Goal: Information Seeking & Learning: Learn about a topic

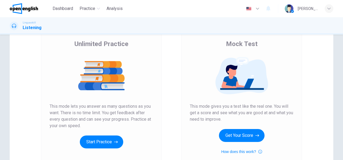
scroll to position [43, 0]
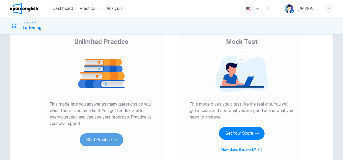
click at [105, 143] on button "Start Practice" at bounding box center [101, 140] width 43 height 13
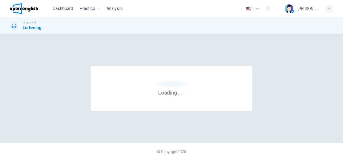
scroll to position [0, 0]
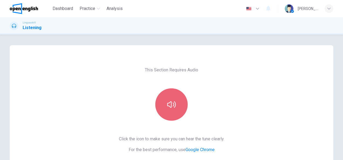
click at [171, 111] on button "button" at bounding box center [172, 105] width 32 height 32
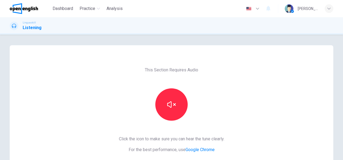
click at [219, 111] on div "This Section Requires Audio Click the icon to make sure you can hear the tune c…" at bounding box center [172, 139] width 114 height 188
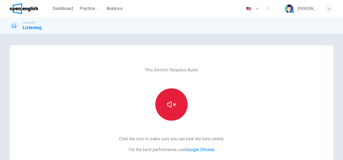
click at [164, 105] on button "button" at bounding box center [172, 105] width 32 height 32
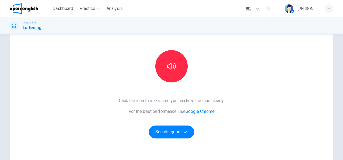
scroll to position [43, 0]
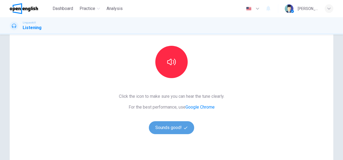
click at [174, 132] on button "Sounds good!" at bounding box center [171, 128] width 45 height 13
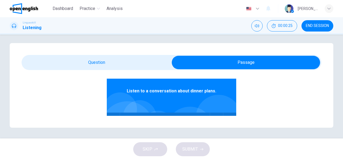
scroll to position [35, 0]
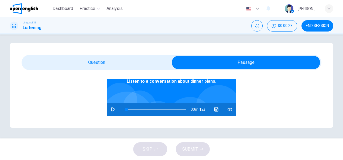
click at [111, 109] on icon "button" at bounding box center [113, 109] width 4 height 4
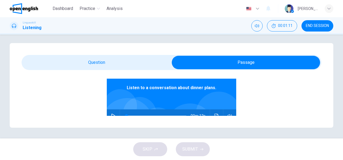
scroll to position [30, 0]
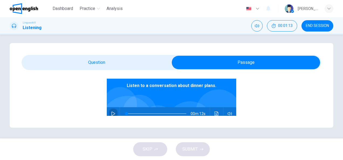
click at [112, 115] on icon "button" at bounding box center [114, 114] width 4 height 4
click at [112, 115] on icon "button" at bounding box center [113, 113] width 3 height 3
click at [138, 116] on span at bounding box center [157, 114] width 60 height 8
click at [111, 113] on icon "button" at bounding box center [113, 114] width 4 height 4
click at [135, 113] on span at bounding box center [157, 114] width 60 height 8
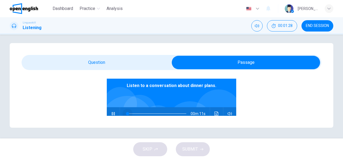
click at [127, 112] on span at bounding box center [157, 114] width 60 height 8
click at [111, 114] on icon "button" at bounding box center [113, 114] width 4 height 4
type input "**"
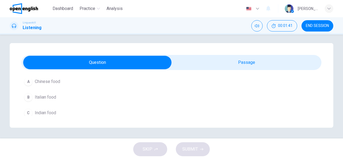
scroll to position [2, 0]
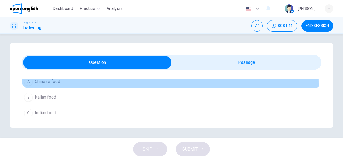
click at [27, 84] on div "A" at bounding box center [28, 81] width 9 height 9
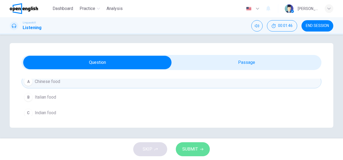
click at [199, 156] on button "SUBMIT" at bounding box center [193, 150] width 34 height 14
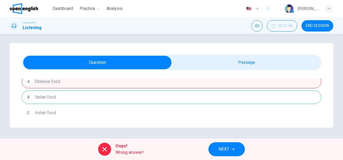
click at [32, 28] on h1 "Listening" at bounding box center [32, 28] width 19 height 6
click at [106, 151] on icon at bounding box center [105, 149] width 4 height 4
click at [69, 11] on span "Dashboard" at bounding box center [63, 8] width 21 height 6
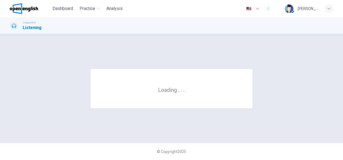
scroll to position [0, 0]
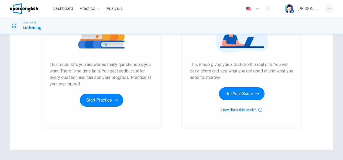
scroll to position [83, 0]
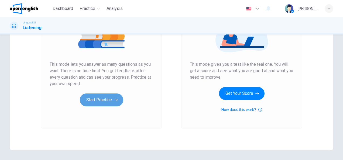
click at [107, 106] on button "Start Practice" at bounding box center [101, 100] width 43 height 13
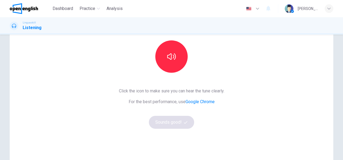
scroll to position [49, 0]
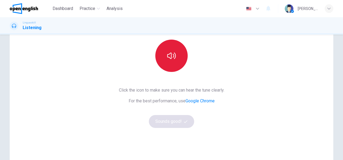
click at [163, 63] on button "button" at bounding box center [172, 56] width 32 height 32
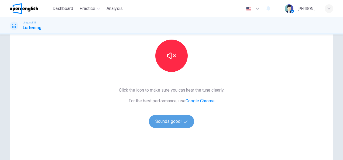
click at [173, 122] on button "Sounds good!" at bounding box center [171, 121] width 45 height 13
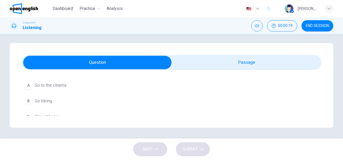
scroll to position [77, 0]
click at [252, 55] on div "Question 1 Listen and Select For this question, choose the correct answer. On a…" at bounding box center [172, 85] width 324 height 85
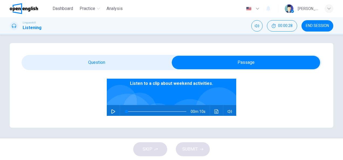
scroll to position [43, 0]
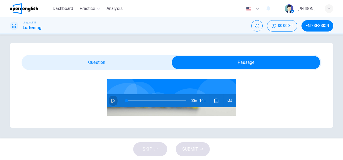
click at [111, 101] on icon "button" at bounding box center [113, 101] width 4 height 4
type input "*"
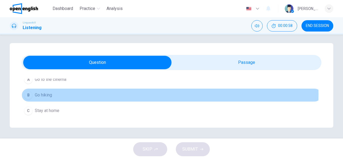
click at [29, 95] on div "B" at bounding box center [28, 95] width 9 height 9
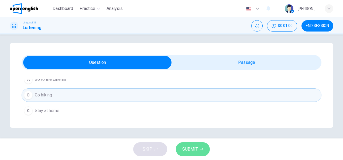
click at [200, 152] on button "SUBMIT" at bounding box center [193, 150] width 34 height 14
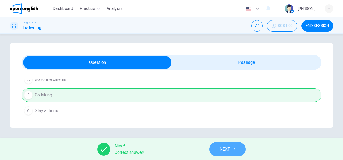
click at [230, 150] on span "NEXT" at bounding box center [225, 150] width 11 height 8
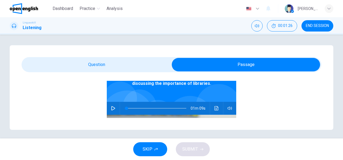
scroll to position [43, 0]
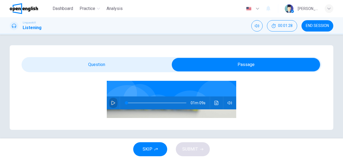
click at [112, 102] on icon "button" at bounding box center [113, 103] width 4 height 4
click at [225, 22] on div "Linguaskill Listening 00:01:37 END SESSION" at bounding box center [171, 25] width 341 height 11
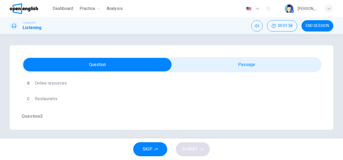
scroll to position [76, 0]
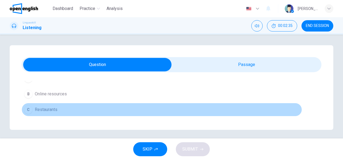
click at [239, 111] on button "C Restaurants" at bounding box center [162, 110] width 281 height 14
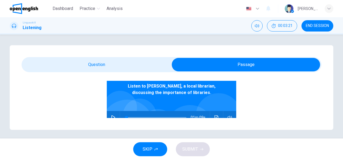
scroll to position [34, 0]
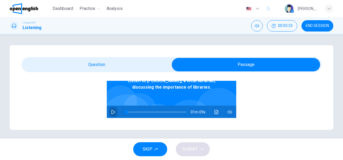
click at [112, 113] on icon "button" at bounding box center [114, 112] width 4 height 4
type input "*"
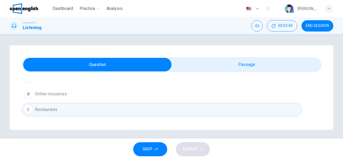
scroll to position [2, 0]
click at [319, 80] on div "Question 2 - 6 For these questions, choose the correct answer. On a real test, …" at bounding box center [172, 87] width 324 height 85
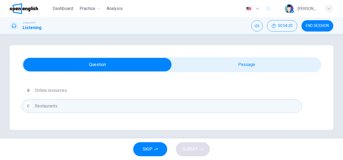
scroll to position [68, 0]
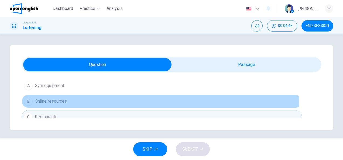
click at [51, 100] on span "Online resources" at bounding box center [51, 101] width 32 height 6
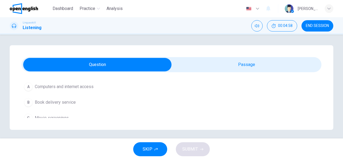
scroll to position [140, 0]
click at [90, 86] on span "Computers and internet access" at bounding box center [64, 84] width 59 height 6
click at [318, 79] on div "Question 2 - 6 For these questions, choose the correct answer. On a real test, …" at bounding box center [172, 87] width 324 height 85
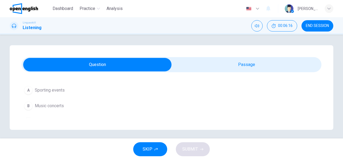
scroll to position [216, 0]
click at [55, 110] on span "Book clubs" at bounding box center [45, 111] width 21 height 6
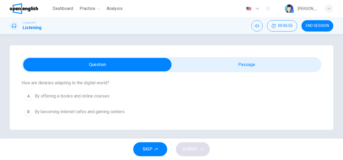
scroll to position [281, 0]
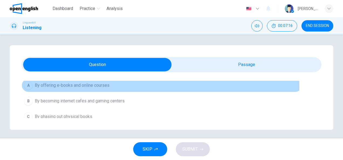
click at [89, 85] on span "By offering e-books and online courses" at bounding box center [72, 85] width 75 height 6
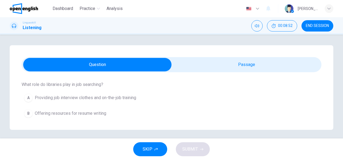
scroll to position [350, 0]
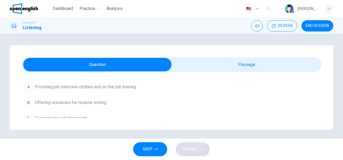
click at [319, 81] on div "Question 2 - 6 For these questions, choose the correct answer. On a real test, …" at bounding box center [172, 87] width 324 height 85
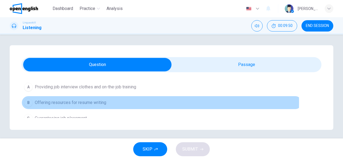
click at [89, 100] on span "Offering resources for resume writing" at bounding box center [71, 103] width 72 height 6
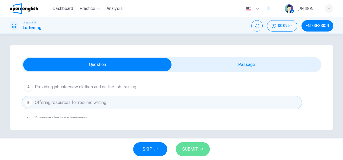
click at [193, 149] on span "SUBMIT" at bounding box center [191, 150] width 16 height 8
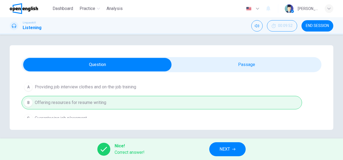
click at [319, 80] on div "Question 2 - 6 For these questions, choose the correct answer. On a real test, …" at bounding box center [172, 87] width 324 height 85
click at [318, 81] on div "Question 2 - 6 For these questions, choose the correct answer. On a real test, …" at bounding box center [172, 87] width 324 height 85
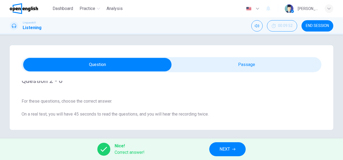
scroll to position [0, 0]
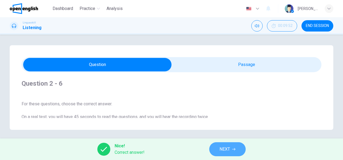
click at [238, 151] on button "NEXT" at bounding box center [228, 150] width 36 height 14
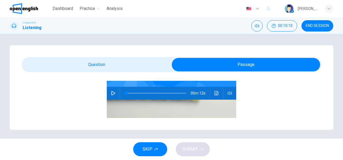
scroll to position [54, 0]
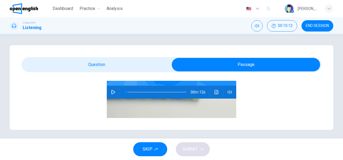
click at [111, 94] on icon "button" at bounding box center [113, 92] width 4 height 4
click at [111, 93] on icon "button" at bounding box center [113, 92] width 4 height 4
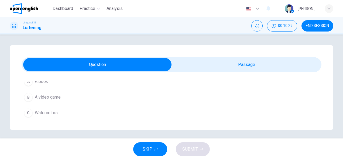
scroll to position [2, 0]
click at [318, 81] on div "Question 7 Listen and Select For this question, choose the correct answer. On a…" at bounding box center [172, 87] width 324 height 85
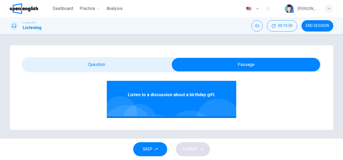
scroll to position [34, 0]
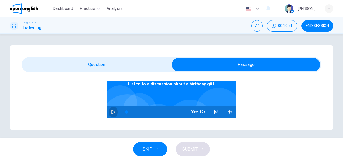
click at [112, 111] on icon "button" at bounding box center [113, 112] width 4 height 4
click at [111, 113] on icon "button" at bounding box center [113, 112] width 4 height 4
type input "**"
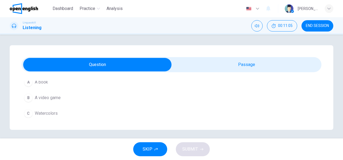
scroll to position [77, 0]
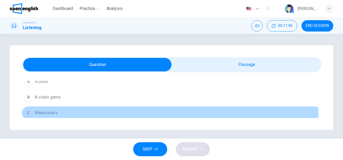
click at [40, 113] on span "Watercolors" at bounding box center [46, 113] width 23 height 6
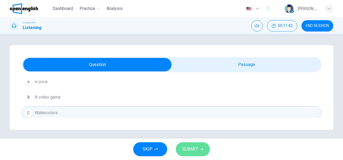
click at [200, 154] on button "SUBMIT" at bounding box center [193, 150] width 34 height 14
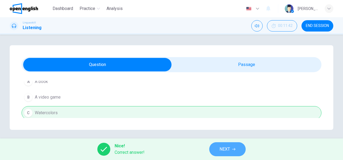
click at [227, 150] on span "NEXT" at bounding box center [225, 150] width 11 height 8
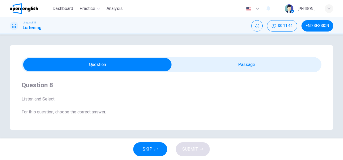
click at [318, 119] on div "Question 8 Listen and Select For this question, choose the correct answer. On a…" at bounding box center [172, 87] width 324 height 85
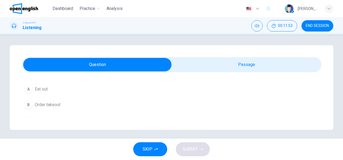
scroll to position [76, 0]
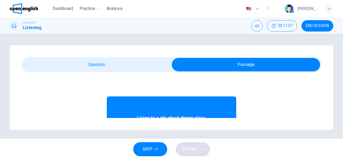
click at [320, 116] on div "Question 8 Listen and Select For this question, choose the correct answer. On a…" at bounding box center [172, 87] width 324 height 85
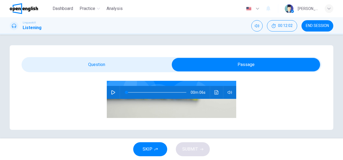
scroll to position [54, 0]
click at [112, 91] on icon "button" at bounding box center [114, 92] width 4 height 4
click at [112, 90] on button "button" at bounding box center [113, 92] width 9 height 13
click at [112, 92] on icon "button" at bounding box center [114, 92] width 4 height 4
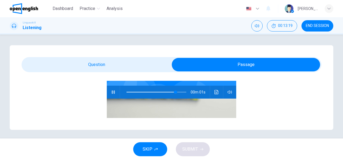
type input "*"
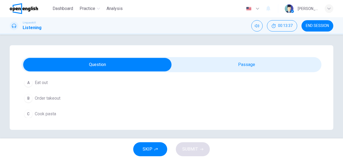
scroll to position [2, 0]
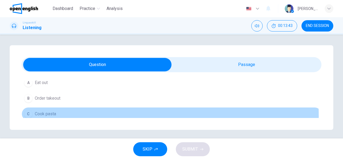
click at [51, 116] on span "Cook pasta" at bounding box center [45, 114] width 21 height 6
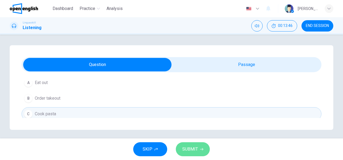
click at [189, 149] on span "SUBMIT" at bounding box center [191, 150] width 16 height 8
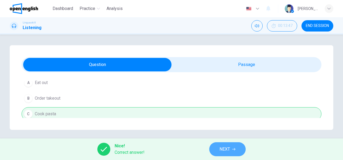
click at [227, 148] on span "NEXT" at bounding box center [225, 150] width 11 height 8
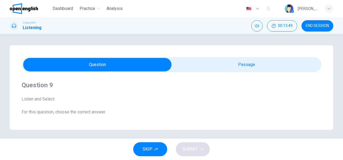
click at [318, 118] on div "Question 9 Listen and Select For this question, choose the correct answer. On a…" at bounding box center [172, 87] width 324 height 85
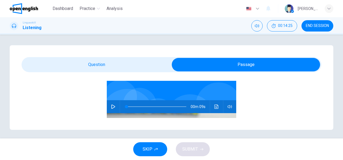
scroll to position [43, 0]
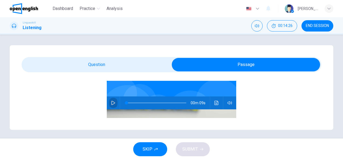
click at [112, 102] on icon "button" at bounding box center [114, 103] width 4 height 4
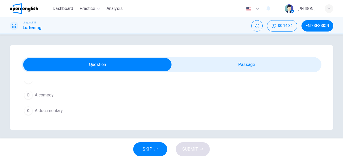
click at [319, 80] on div "Question 9 Listen and Select For this question, choose the correct answer. On a…" at bounding box center [172, 87] width 324 height 85
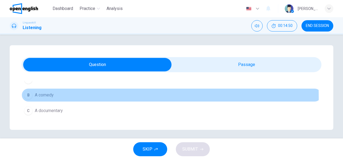
click at [42, 97] on span "A comedy" at bounding box center [44, 95] width 19 height 6
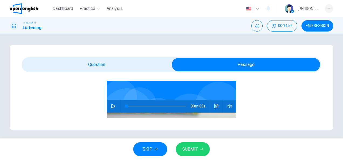
scroll to position [45, 0]
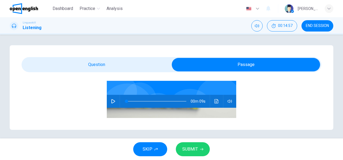
click at [111, 104] on button "button" at bounding box center [113, 101] width 9 height 13
click at [126, 102] on span at bounding box center [127, 101] width 3 height 3
click at [111, 100] on icon "button" at bounding box center [113, 101] width 4 height 4
type input "*"
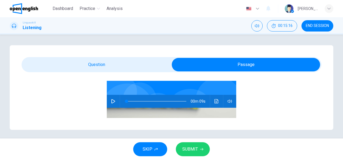
scroll to position [2, 0]
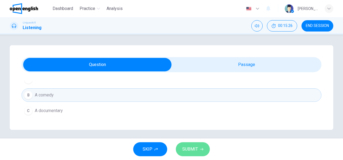
click at [198, 149] on span "SUBMIT" at bounding box center [191, 150] width 16 height 8
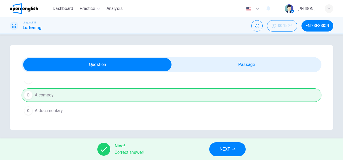
click at [232, 150] on button "NEXT" at bounding box center [228, 150] width 36 height 14
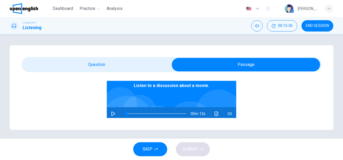
scroll to position [43, 0]
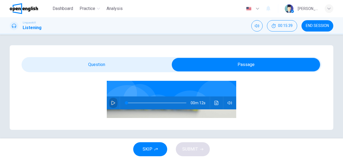
click at [111, 103] on icon "button" at bounding box center [113, 103] width 4 height 4
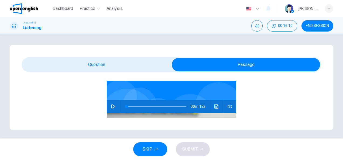
scroll to position [45, 0]
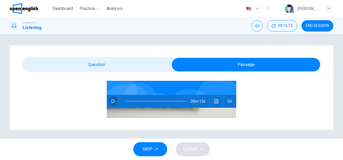
click at [113, 101] on button "button" at bounding box center [113, 101] width 9 height 13
type input "**"
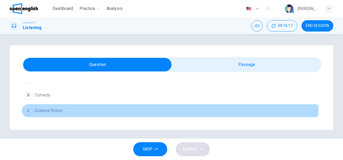
click at [39, 111] on span "Science fiction" at bounding box center [49, 111] width 28 height 6
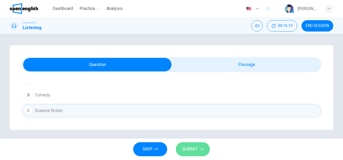
click at [191, 153] on span "SUBMIT" at bounding box center [191, 150] width 16 height 8
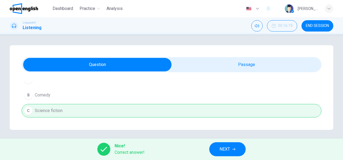
click at [230, 153] on span "NEXT" at bounding box center [225, 150] width 11 height 8
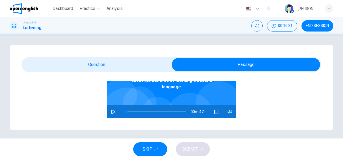
scroll to position [43, 0]
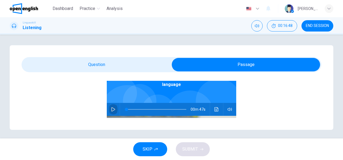
click at [111, 107] on icon "button" at bounding box center [113, 109] width 4 height 4
type input "*"
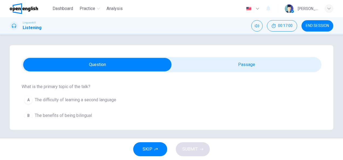
scroll to position [65, 0]
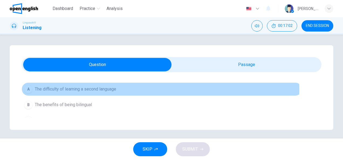
click at [99, 90] on span "The difficulty of learning a second language" at bounding box center [76, 89] width 82 height 6
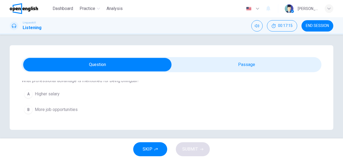
scroll to position [212, 0]
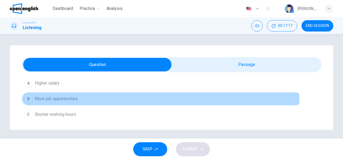
click at [68, 99] on span "More job opportunities" at bounding box center [56, 99] width 43 height 6
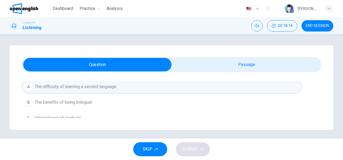
scroll to position [70, 0]
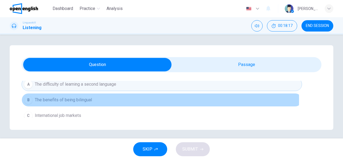
click at [73, 99] on span "The benefits of being bilingual" at bounding box center [63, 100] width 57 height 6
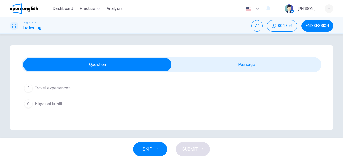
scroll to position [156, 0]
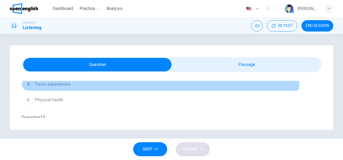
click at [61, 81] on span "Travel experiences" at bounding box center [53, 84] width 36 height 6
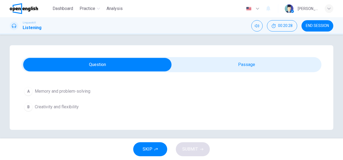
scroll to position [264, 0]
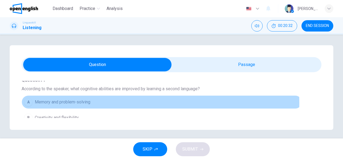
click at [80, 102] on span "Memory and problem-solving" at bounding box center [63, 102] width 56 height 6
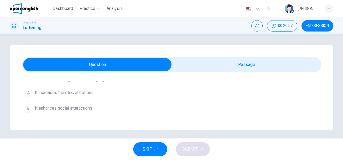
scroll to position [340, 0]
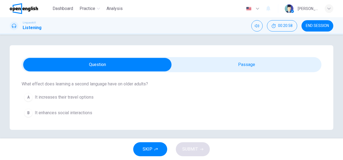
click at [64, 103] on div "A It increases their travel options B It enhances social interactions C It dela…" at bounding box center [172, 113] width 300 height 47
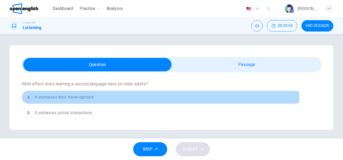
click at [64, 99] on button "A It increases their travel options" at bounding box center [162, 98] width 281 height 14
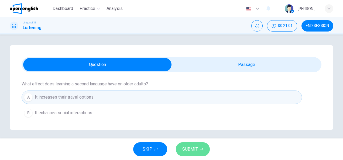
click at [197, 150] on span "SUBMIT" at bounding box center [191, 150] width 16 height 8
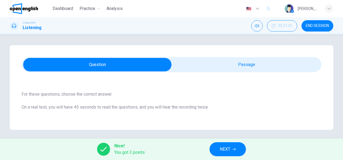
scroll to position [0, 0]
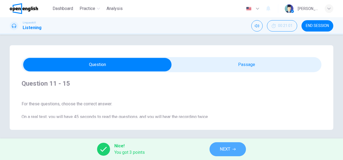
click at [234, 153] on button "NEXT" at bounding box center [228, 150] width 36 height 14
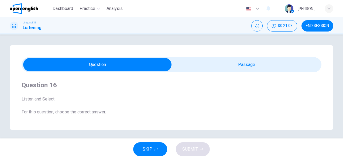
click at [319, 118] on div "Question 16 Listen and Select For this question, choose the correct answer. On …" at bounding box center [172, 87] width 324 height 85
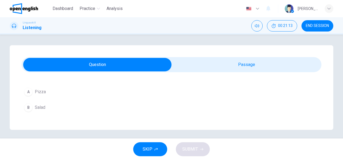
click at [319, 118] on div "Question 16 Listen and Select For this question, choose the correct answer. On …" at bounding box center [172, 87] width 324 height 85
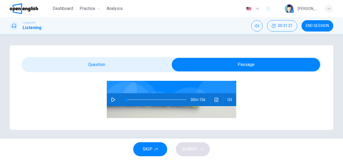
scroll to position [47, 0]
click at [112, 98] on icon "button" at bounding box center [113, 99] width 4 height 4
type input "*"
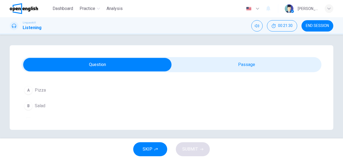
scroll to position [79, 0]
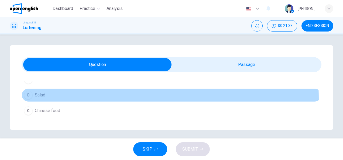
click at [43, 99] on button "B Salad" at bounding box center [172, 96] width 300 height 14
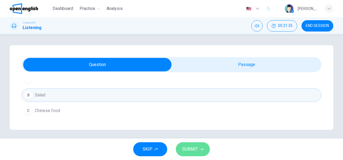
click at [195, 154] on button "SUBMIT" at bounding box center [193, 150] width 34 height 14
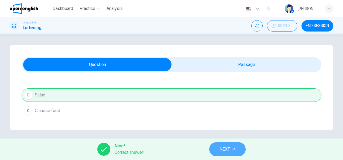
click at [226, 146] on span "NEXT" at bounding box center [225, 150] width 11 height 8
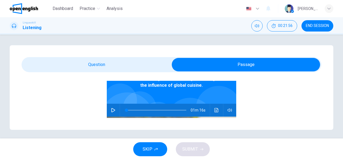
scroll to position [43, 0]
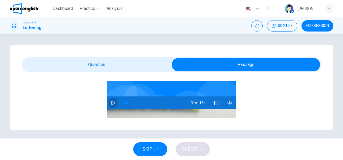
click at [111, 101] on icon "button" at bounding box center [113, 103] width 4 height 4
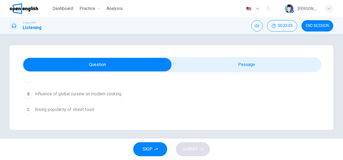
scroll to position [86, 0]
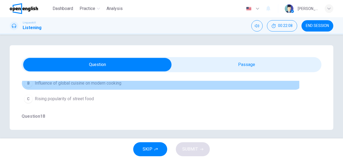
click at [106, 85] on span "Influence of global cuisine on modern cooking" at bounding box center [78, 83] width 87 height 6
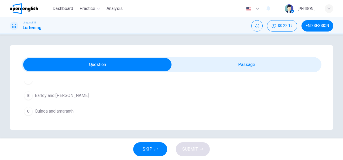
scroll to position [216, 0]
click at [319, 80] on div "Question 17 - 21 For these questions, choose the correct answer. On a real test…" at bounding box center [172, 87] width 324 height 85
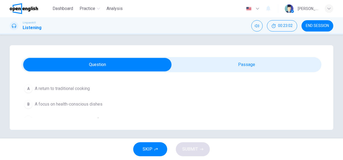
scroll to position [355, 0]
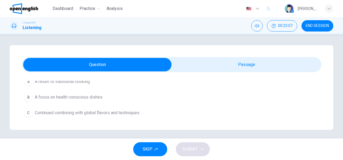
click at [126, 110] on span "Continued combining with global flavors and techniques" at bounding box center [87, 113] width 105 height 6
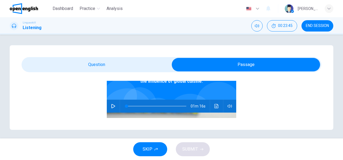
scroll to position [41, 0]
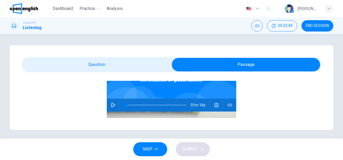
click at [112, 105] on icon "button" at bounding box center [114, 105] width 4 height 4
type input "*"
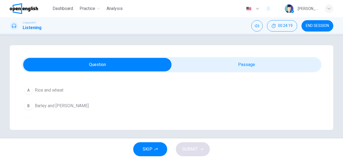
scroll to position [216, 0]
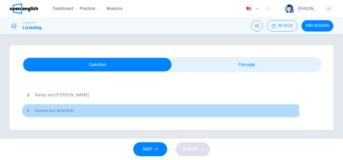
click at [68, 112] on span "Quinoa and amaranth" at bounding box center [54, 111] width 39 height 6
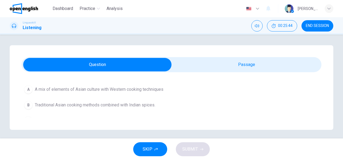
scroll to position [140, 0]
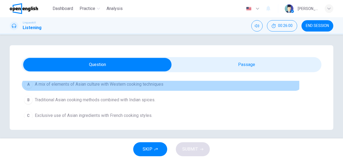
click at [139, 84] on span "A mix of elements of Asian culture with Western cooking techniques" at bounding box center [99, 84] width 129 height 6
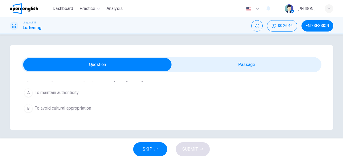
scroll to position [284, 0]
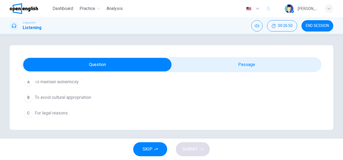
click at [319, 80] on div "Question 17 - 21 For these questions, choose the correct answer. On a real test…" at bounding box center [172, 87] width 324 height 85
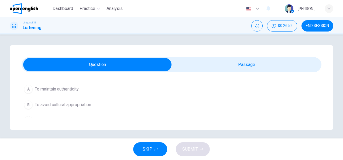
scroll to position [274, 0]
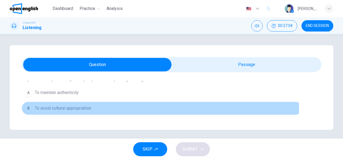
click at [83, 107] on span "To avoid cultural appropriation" at bounding box center [63, 108] width 56 height 6
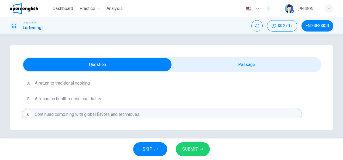
scroll to position [355, 0]
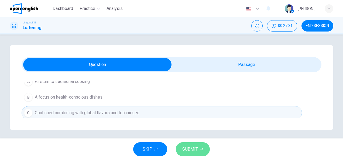
click at [193, 150] on span "SUBMIT" at bounding box center [191, 150] width 16 height 8
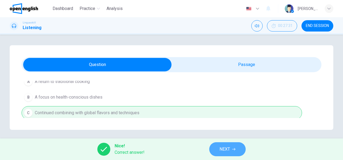
click at [233, 149] on icon "button" at bounding box center [233, 149] width 3 height 3
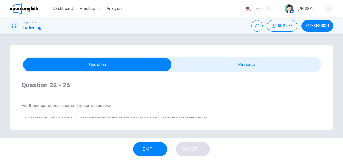
click at [320, 119] on div "Question 22 - 26 For these questions, choose the correct answer. On a real test…" at bounding box center [172, 87] width 324 height 85
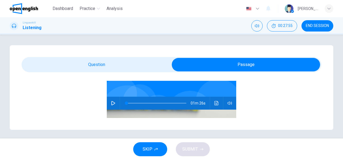
scroll to position [43, 0]
click at [111, 103] on icon "button" at bounding box center [113, 103] width 4 height 4
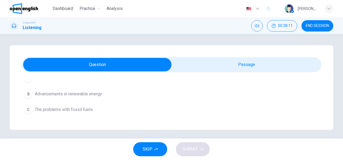
scroll to position [86, 0]
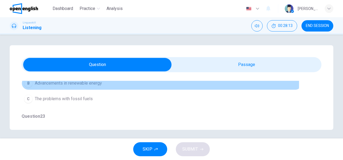
click at [87, 83] on span "Advancements in renewable energy" at bounding box center [68, 83] width 67 height 6
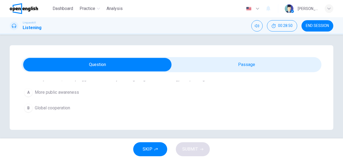
scroll to position [355, 0]
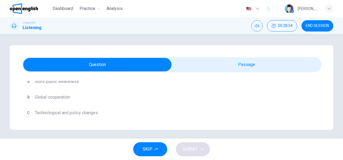
click at [319, 80] on div "Question 22 - 26 For these questions, choose the correct answer. On a real test…" at bounding box center [172, 87] width 324 height 85
click at [319, 81] on div "Question 22 - 26 For these questions, choose the correct answer. On a real test…" at bounding box center [172, 87] width 324 height 85
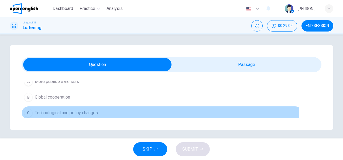
click at [86, 112] on span "Technological and policy changes" at bounding box center [66, 113] width 63 height 6
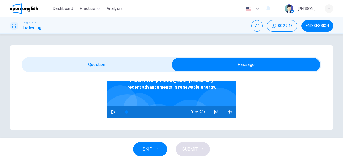
scroll to position [45, 0]
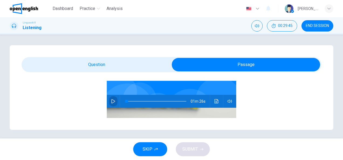
click at [112, 101] on icon "button" at bounding box center [114, 101] width 4 height 4
type input "*"
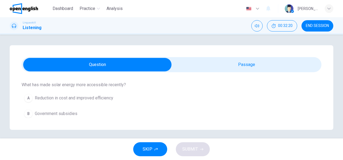
scroll to position [137, 0]
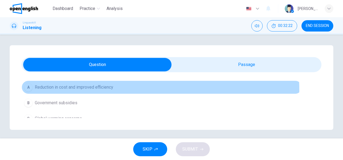
click at [110, 89] on span "Reduction in cost and improved efficiency" at bounding box center [74, 87] width 79 height 6
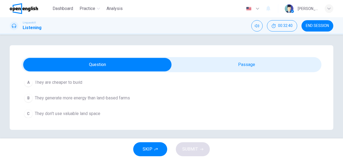
scroll to position [224, 0]
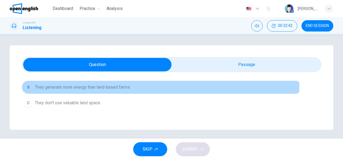
click at [121, 84] on span "They generate more energy than land-based farms" at bounding box center [82, 87] width 95 height 6
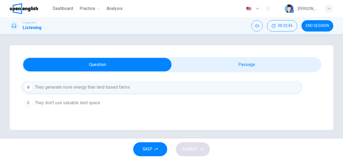
click at [321, 117] on div "Question 22 - 26 For these questions, choose the correct answer. On a real test…" at bounding box center [172, 87] width 324 height 85
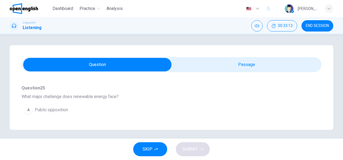
scroll to position [267, 0]
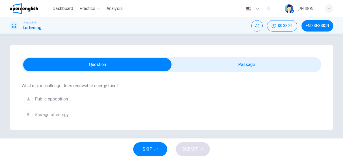
click at [318, 81] on div "Question 22 - 26 For these questions, choose the correct answer. On a real test…" at bounding box center [172, 87] width 324 height 85
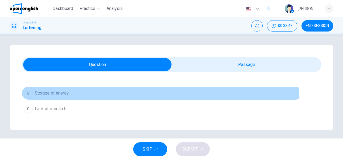
click at [66, 97] on button "B Storage of energy" at bounding box center [162, 94] width 281 height 14
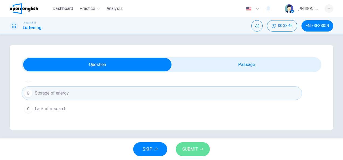
click at [201, 149] on icon "button" at bounding box center [201, 149] width 3 height 3
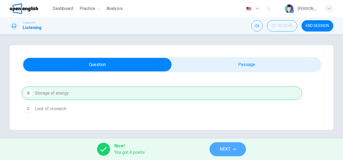
click at [227, 149] on span "NEXT" at bounding box center [225, 150] width 11 height 8
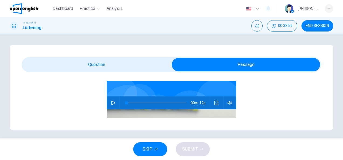
scroll to position [54, 0]
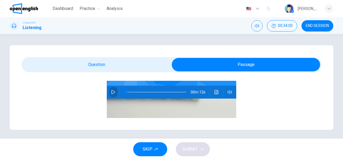
click at [111, 93] on icon "button" at bounding box center [113, 92] width 4 height 4
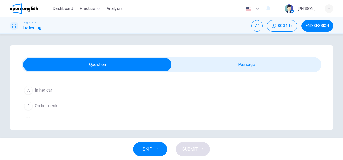
scroll to position [79, 0]
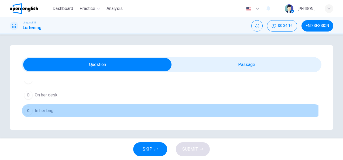
click at [35, 110] on span "In her bag" at bounding box center [44, 111] width 19 height 6
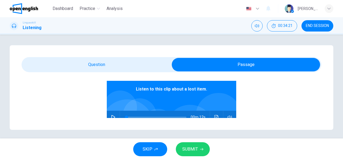
scroll to position [34, 0]
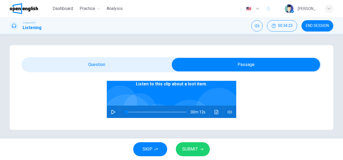
click at [112, 112] on icon "button" at bounding box center [114, 112] width 4 height 4
type input "*"
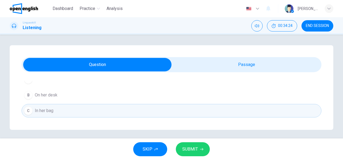
scroll to position [2, 0]
click at [205, 151] on button "SUBMIT" at bounding box center [193, 150] width 34 height 14
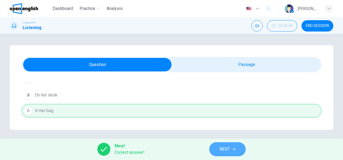
click at [235, 150] on icon "button" at bounding box center [233, 149] width 3 height 3
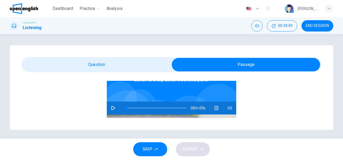
scroll to position [43, 0]
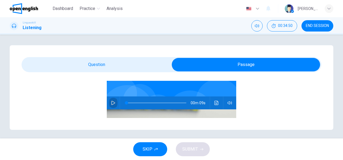
click at [112, 105] on icon "button" at bounding box center [113, 103] width 4 height 4
type input "*"
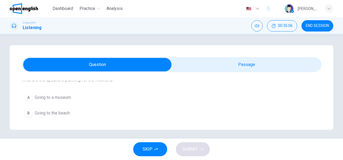
scroll to position [72, 0]
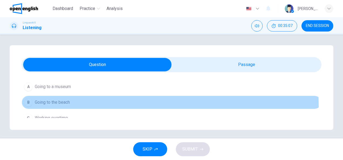
click at [42, 108] on button "B Going to the beach" at bounding box center [172, 103] width 300 height 14
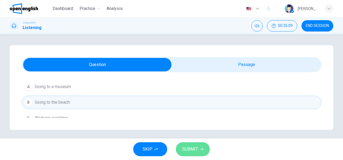
click at [184, 149] on span "SUBMIT" at bounding box center [191, 150] width 16 height 8
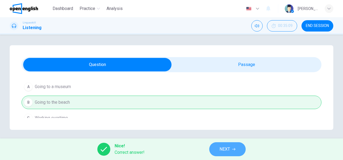
click at [222, 149] on span "NEXT" at bounding box center [225, 150] width 11 height 8
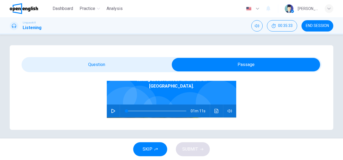
scroll to position [43, 0]
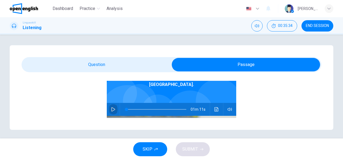
click at [111, 107] on icon "button" at bounding box center [113, 109] width 4 height 4
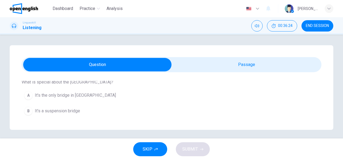
scroll to position [269, 0]
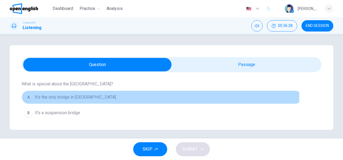
click at [88, 97] on span "It's the only bridge in [GEOGRAPHIC_DATA]" at bounding box center [75, 97] width 81 height 6
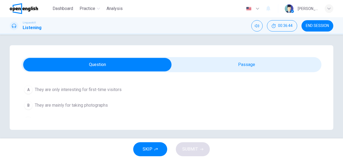
scroll to position [355, 0]
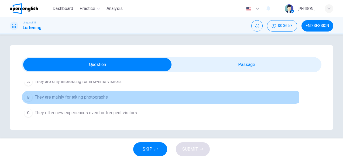
click at [103, 95] on span "They are mainly for taking photographs" at bounding box center [71, 97] width 73 height 6
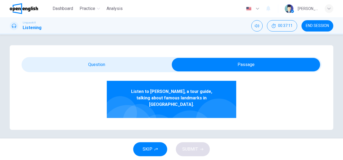
scroll to position [34, 0]
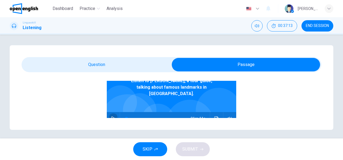
click at [111, 117] on icon "button" at bounding box center [113, 119] width 4 height 4
type input "*"
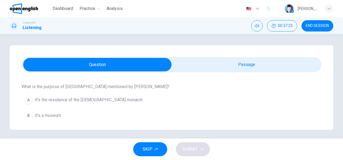
scroll to position [65, 0]
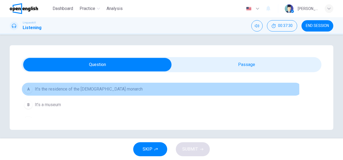
click at [85, 91] on span "It’s the residence of the [DEMOGRAPHIC_DATA] monarch" at bounding box center [89, 89] width 108 height 6
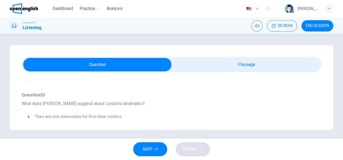
scroll to position [324, 0]
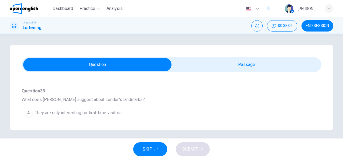
click at [319, 81] on div "Question 29 - 33 For these questions, choose the correct answer. On a real test…" at bounding box center [172, 87] width 324 height 85
click at [319, 80] on div "Question 29 - 33 For these questions, choose the correct answer. On a real test…" at bounding box center [172, 87] width 324 height 85
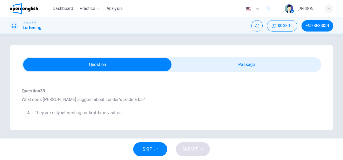
click at [319, 82] on div "Question 29 - 33 For these questions, choose the correct answer. On a real test…" at bounding box center [172, 87] width 324 height 85
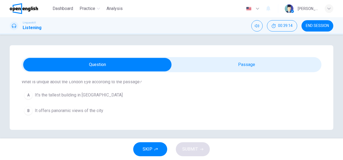
scroll to position [140, 0]
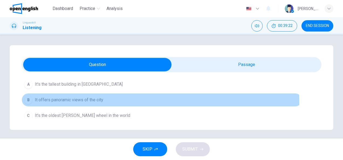
click at [87, 103] on button "B It offers panoramic views of the city" at bounding box center [162, 100] width 281 height 14
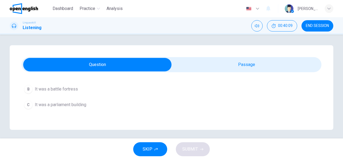
scroll to position [227, 0]
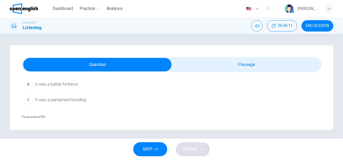
click at [319, 80] on div "Question 29 - 33 For these questions, choose the correct answer. On a real test…" at bounding box center [172, 87] width 324 height 85
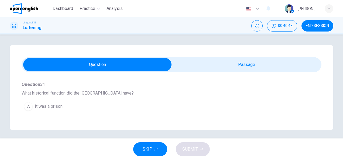
scroll to position [187, 0]
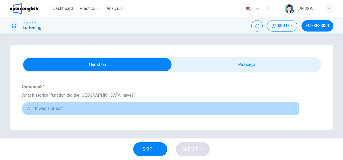
click at [50, 110] on span "It was a prison" at bounding box center [49, 109] width 28 height 6
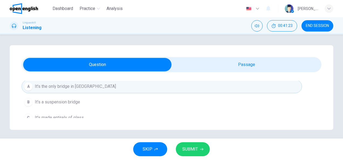
scroll to position [284, 0]
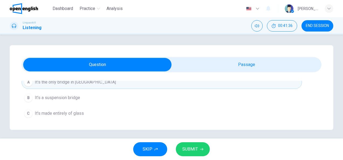
click at [318, 80] on div "Question 29 - 33 For these questions, choose the correct answer. On a real test…" at bounding box center [172, 87] width 324 height 85
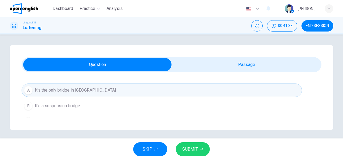
scroll to position [273, 0]
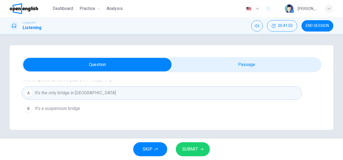
click at [318, 81] on div "Question 29 - 33 For these questions, choose the correct answer. On a real test…" at bounding box center [172, 87] width 324 height 85
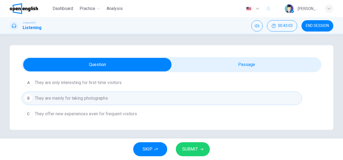
scroll to position [355, 0]
click at [318, 81] on div "Question 29 - 33 For these questions, choose the correct answer. On a real test…" at bounding box center [172, 87] width 324 height 85
click at [319, 82] on div "Question 29 - 33 For these questions, choose the correct answer. On a real test…" at bounding box center [172, 87] width 324 height 85
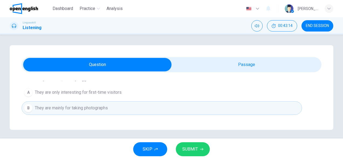
scroll to position [334, 0]
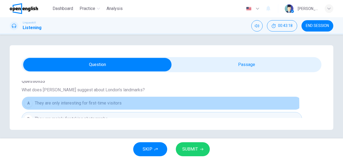
click at [128, 103] on button "A They are only interesting for first-time visitors" at bounding box center [162, 104] width 281 height 14
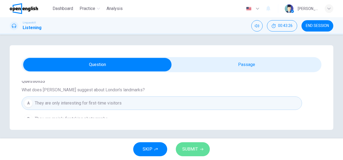
click at [187, 147] on span "SUBMIT" at bounding box center [191, 150] width 16 height 8
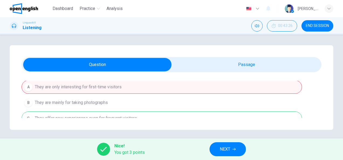
scroll to position [355, 0]
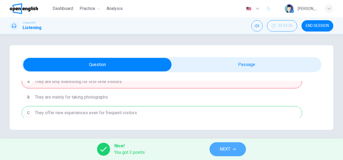
click at [227, 150] on span "NEXT" at bounding box center [225, 150] width 11 height 8
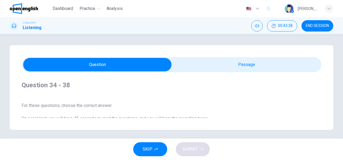
click at [319, 118] on div "Question 34 - 38 For these questions, choose the correct answer. On a real test…" at bounding box center [172, 87] width 324 height 85
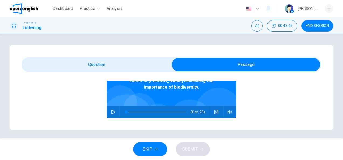
scroll to position [43, 0]
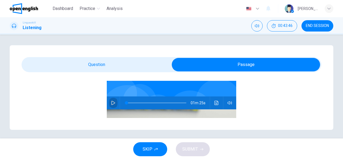
click at [111, 103] on icon "button" at bounding box center [113, 103] width 4 height 4
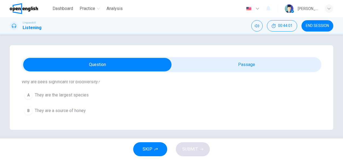
scroll to position [140, 0]
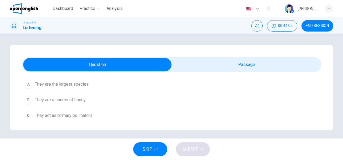
click at [318, 81] on div "Question 34 - 38 For these questions, choose the correct answer. On a real test…" at bounding box center [172, 87] width 324 height 85
click at [319, 82] on div "Question 34 - 38 For these questions, choose the correct answer. On a real test…" at bounding box center [172, 87] width 324 height 85
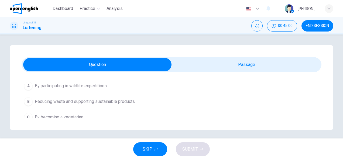
scroll to position [345, 0]
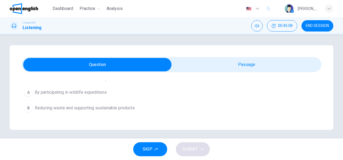
click at [319, 80] on div "Question 34 - 38 For these questions, choose the correct answer. On a real test…" at bounding box center [172, 87] width 324 height 85
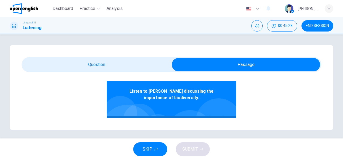
scroll to position [34, 0]
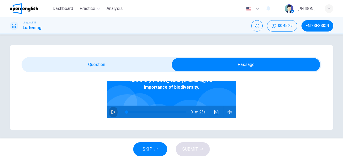
click at [111, 110] on icon "button" at bounding box center [113, 112] width 4 height 4
type input "*"
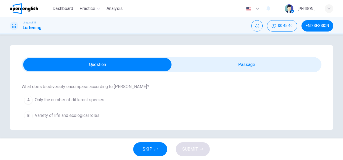
scroll to position [65, 0]
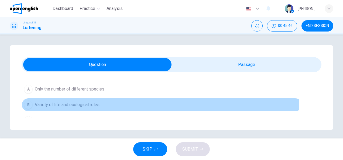
click at [96, 104] on span "Variety of life and ecological roles" at bounding box center [67, 105] width 65 height 6
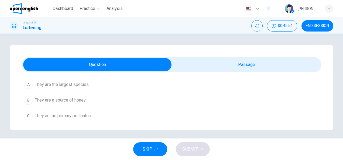
scroll to position [140, 0]
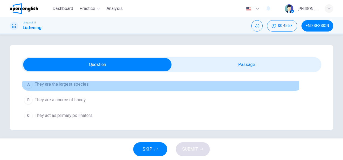
click at [91, 86] on button "A They are the largest species" at bounding box center [162, 85] width 281 height 14
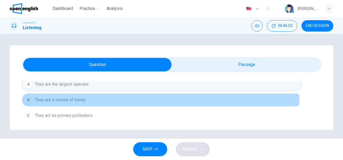
click at [110, 100] on button "B They are a source of honey" at bounding box center [162, 100] width 281 height 14
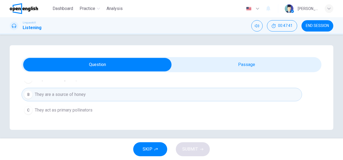
scroll to position [151, 0]
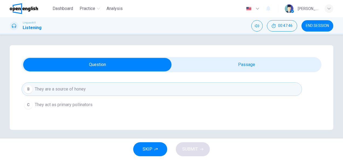
click at [319, 80] on div "Question 34 - 38 For these questions, choose the correct answer. On a real test…" at bounding box center [172, 87] width 324 height 85
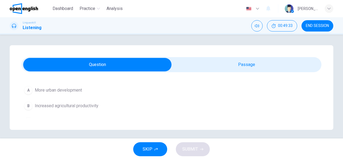
scroll to position [216, 0]
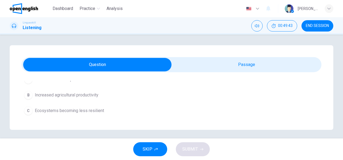
click at [92, 112] on span "Ecosystems becoming less resilient" at bounding box center [69, 111] width 69 height 6
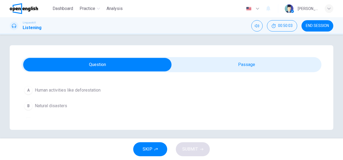
scroll to position [281, 0]
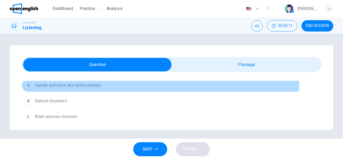
click at [87, 86] on span "Human activities like deforestation" at bounding box center [68, 85] width 66 height 6
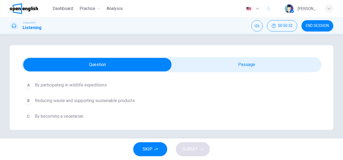
scroll to position [355, 0]
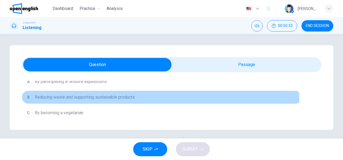
click at [119, 98] on button "B Reducing waste and supporting sustainable products" at bounding box center [162, 98] width 281 height 14
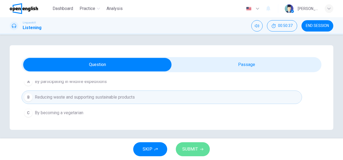
click at [192, 148] on span "SUBMIT" at bounding box center [191, 150] width 16 height 8
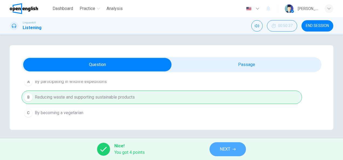
click at [233, 150] on icon "button" at bounding box center [234, 149] width 3 height 3
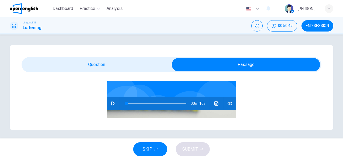
scroll to position [43, 0]
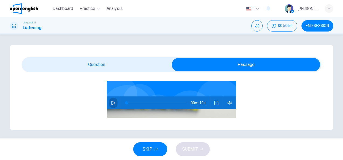
click at [111, 104] on icon "button" at bounding box center [113, 103] width 4 height 4
type input "*"
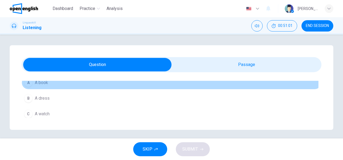
click at [42, 83] on span "A book" at bounding box center [41, 83] width 13 height 6
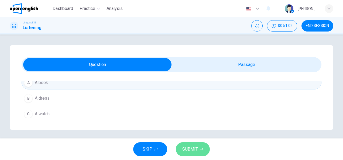
click at [194, 147] on span "SUBMIT" at bounding box center [191, 150] width 16 height 8
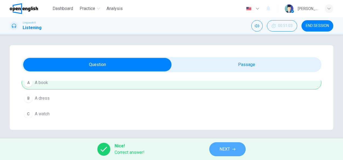
click at [227, 147] on span "NEXT" at bounding box center [225, 150] width 11 height 8
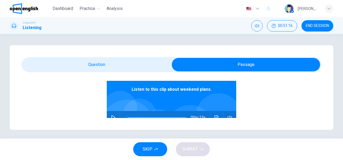
scroll to position [32, 0]
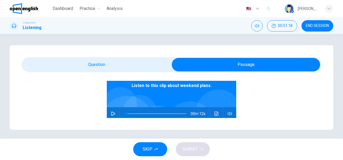
click at [112, 114] on icon "button" at bounding box center [113, 114] width 4 height 4
type input "*"
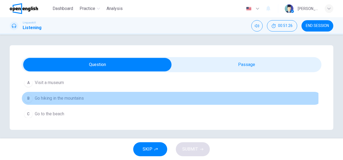
click at [75, 98] on span "Go hiking in the mountains" at bounding box center [59, 98] width 49 height 6
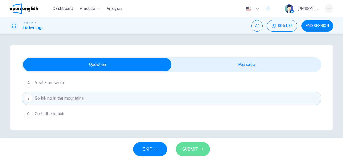
click at [193, 148] on span "SUBMIT" at bounding box center [191, 150] width 16 height 8
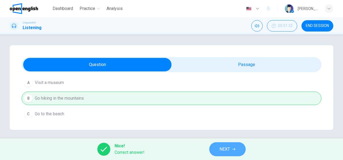
click at [230, 148] on span "NEXT" at bounding box center [225, 150] width 11 height 8
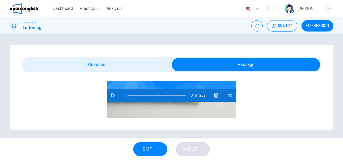
scroll to position [54, 0]
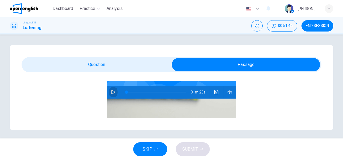
click at [109, 93] on button "button" at bounding box center [113, 92] width 9 height 13
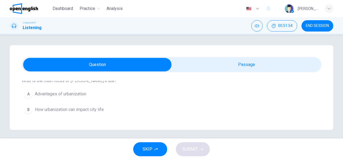
scroll to position [65, 0]
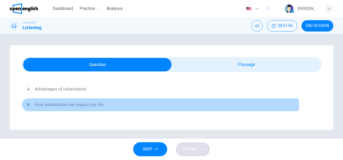
click at [87, 105] on span "How urbanization can impact city life" at bounding box center [69, 105] width 69 height 6
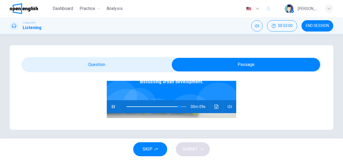
scroll to position [45, 0]
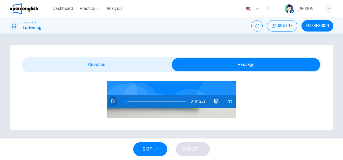
click at [112, 103] on icon "button" at bounding box center [114, 101] width 4 height 4
type input "*"
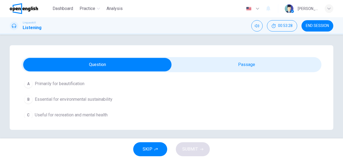
scroll to position [145, 0]
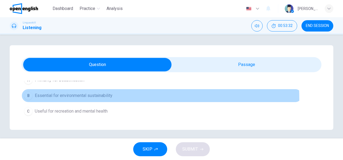
click at [81, 99] on button "B Essential for environmental sustainability" at bounding box center [162, 96] width 281 height 14
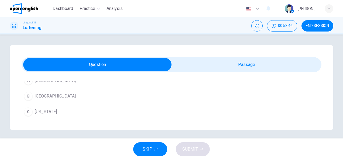
scroll to position [220, 0]
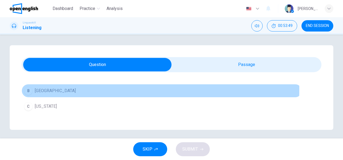
click at [66, 88] on button "B [GEOGRAPHIC_DATA]" at bounding box center [162, 91] width 281 height 14
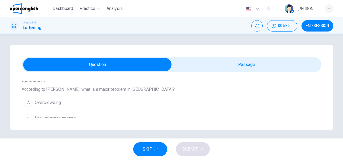
scroll to position [274, 0]
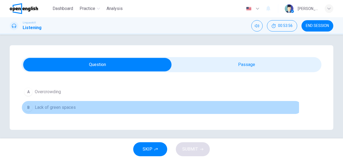
click at [87, 106] on button "B Lack of green spaces" at bounding box center [162, 108] width 281 height 14
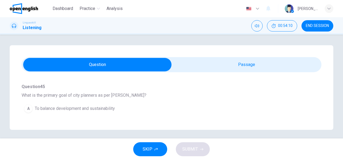
scroll to position [339, 0]
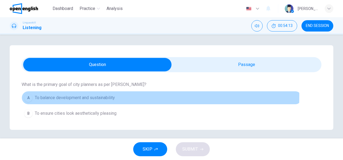
click at [92, 95] on span "To balance development and sustainability" at bounding box center [75, 98] width 80 height 6
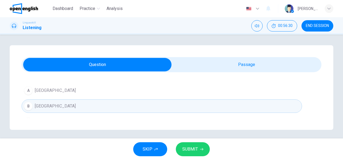
scroll to position [194, 0]
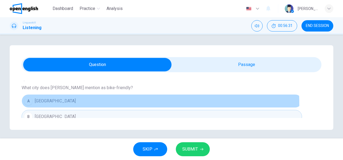
click at [54, 104] on button "A [GEOGRAPHIC_DATA]" at bounding box center [162, 102] width 281 height 14
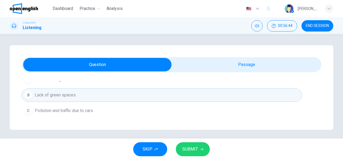
scroll to position [292, 0]
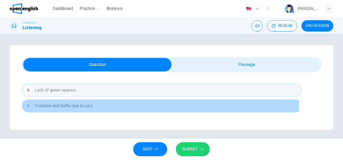
click at [82, 105] on span "Pollution and traffic due to cars" at bounding box center [64, 106] width 58 height 6
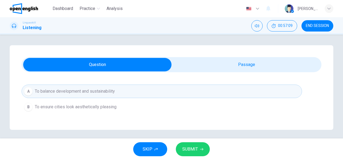
scroll to position [355, 0]
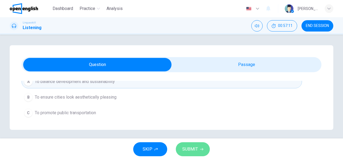
click at [204, 147] on button "SUBMIT" at bounding box center [193, 150] width 34 height 14
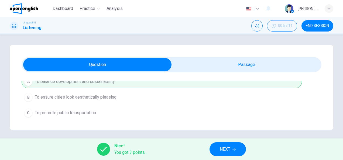
click at [230, 150] on span "NEXT" at bounding box center [225, 150] width 11 height 8
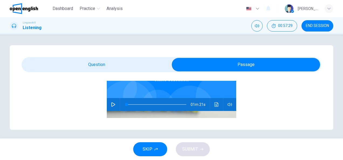
scroll to position [54, 0]
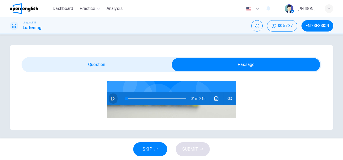
click at [111, 99] on icon "button" at bounding box center [113, 99] width 4 height 4
click at [100, 72] on span at bounding box center [172, 64] width 300 height 15
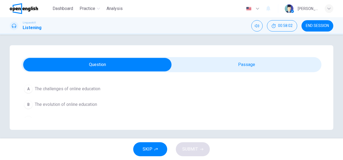
scroll to position [65, 0]
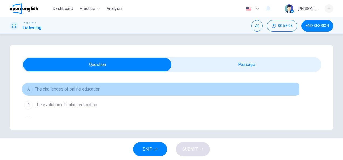
click at [100, 93] on button "A The challenges of online education" at bounding box center [162, 90] width 281 height 14
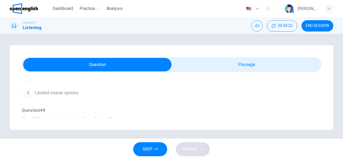
scroll to position [223, 0]
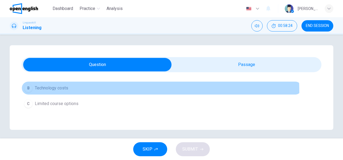
click at [73, 91] on button "B Technology costs" at bounding box center [162, 89] width 281 height 14
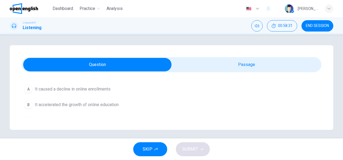
scroll to position [288, 0]
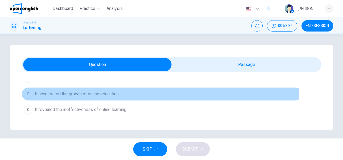
click at [103, 96] on button "B It accelerated the growth of online education" at bounding box center [162, 94] width 281 height 14
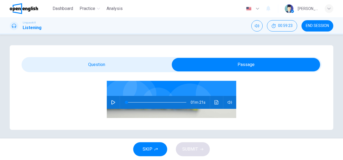
scroll to position [56, 0]
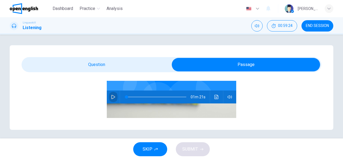
click at [114, 98] on button "button" at bounding box center [113, 97] width 9 height 13
type input "*"
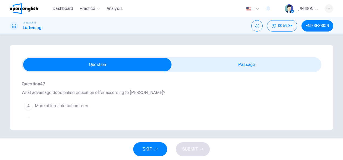
scroll to position [130, 0]
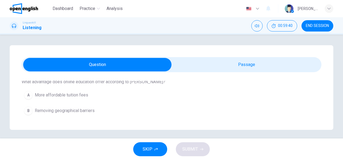
click at [319, 80] on div "Question 46 - 50 For these questions, choose the correct answer. On a real test…" at bounding box center [172, 87] width 324 height 85
click at [319, 82] on div "Question 46 - 50 For these questions, choose the correct answer. On a real test…" at bounding box center [172, 87] width 324 height 85
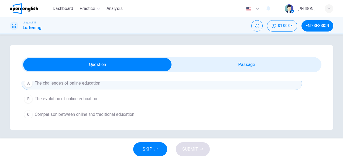
scroll to position [73, 0]
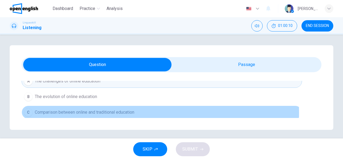
click at [63, 113] on span "Comparison between online and traditional education" at bounding box center [85, 112] width 100 height 6
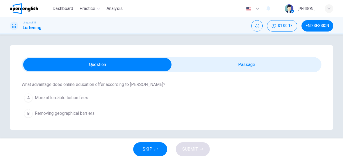
scroll to position [138, 0]
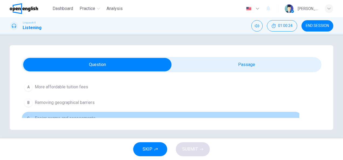
click at [80, 116] on span "Easier exams and assessments" at bounding box center [65, 118] width 61 height 6
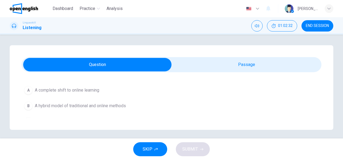
scroll to position [355, 0]
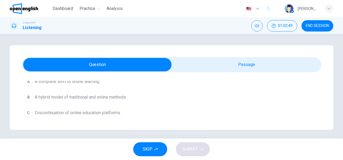
click at [318, 80] on div "Question 46 - 50 For these questions, choose the correct answer. On a real test…" at bounding box center [172, 87] width 324 height 85
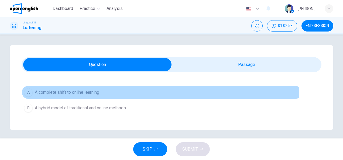
click at [87, 93] on button "A A complete shift to online learning" at bounding box center [162, 93] width 281 height 14
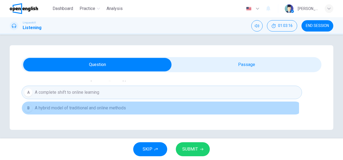
click at [88, 106] on span "A hybrid model of traditional and online methods" at bounding box center [80, 108] width 91 height 6
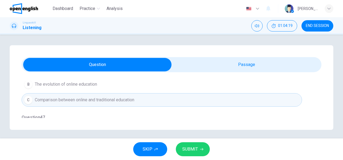
scroll to position [75, 0]
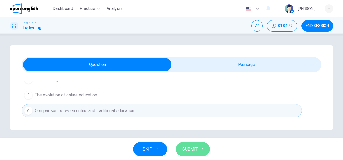
click at [197, 147] on span "SUBMIT" at bounding box center [191, 150] width 16 height 8
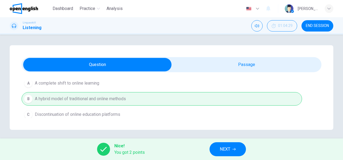
scroll to position [355, 0]
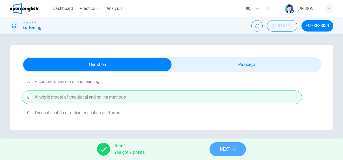
click at [232, 151] on button "NEXT" at bounding box center [228, 150] width 36 height 14
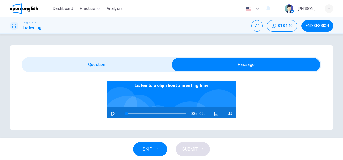
scroll to position [43, 0]
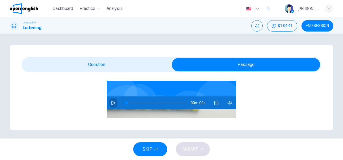
click at [112, 103] on icon "button" at bounding box center [114, 103] width 4 height 4
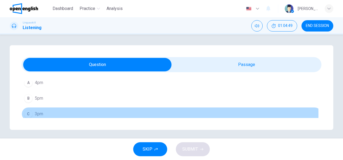
click at [48, 114] on button "C 3pm" at bounding box center [172, 114] width 300 height 14
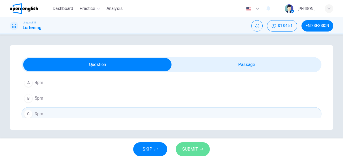
click at [201, 149] on icon "button" at bounding box center [201, 149] width 3 height 3
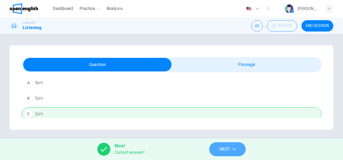
click at [218, 149] on button "NEXT" at bounding box center [228, 150] width 36 height 14
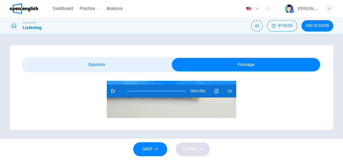
scroll to position [56, 0]
click at [116, 89] on div "00m 09s" at bounding box center [172, 90] width 130 height 13
click at [111, 87] on button "button" at bounding box center [113, 90] width 9 height 13
type input "*"
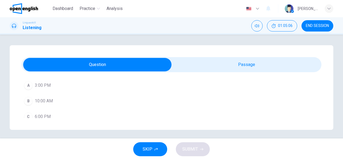
scroll to position [2, 0]
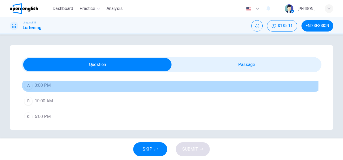
click at [48, 84] on span "3:00 PM" at bounding box center [43, 85] width 16 height 6
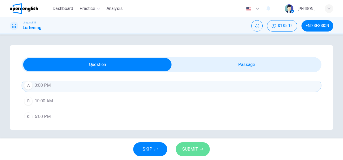
click at [192, 151] on span "SUBMIT" at bounding box center [191, 150] width 16 height 8
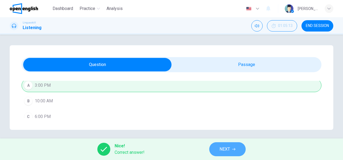
click at [233, 146] on button "NEXT" at bounding box center [228, 150] width 36 height 14
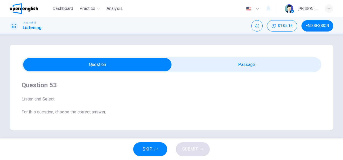
click at [319, 119] on div "Question 53 Listen and Select For this question, choose the correct answer. On …" at bounding box center [172, 87] width 324 height 85
click at [319, 117] on div "Question 53 Listen and Select For this question, choose the correct answer. On …" at bounding box center [172, 87] width 324 height 85
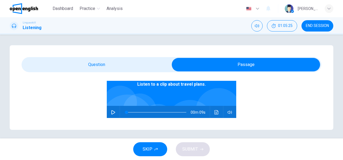
scroll to position [43, 0]
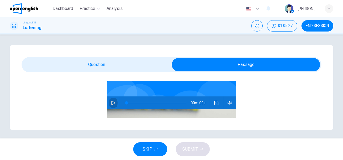
click at [112, 103] on icon "button" at bounding box center [114, 103] width 4 height 4
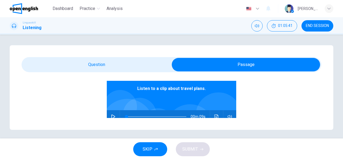
scroll to position [34, 0]
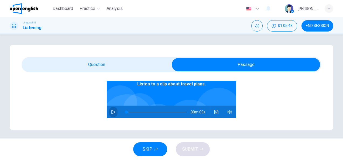
click at [110, 116] on button "button" at bounding box center [113, 112] width 9 height 13
type input "**"
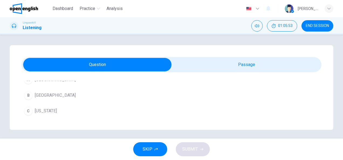
scroll to position [79, 0]
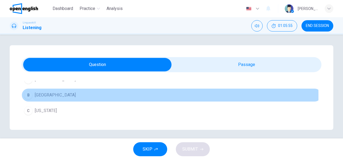
click at [39, 96] on span "[GEOGRAPHIC_DATA]" at bounding box center [55, 95] width 41 height 6
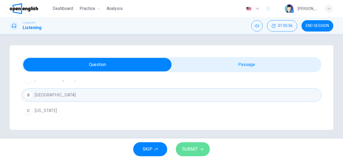
click at [198, 148] on button "SUBMIT" at bounding box center [193, 150] width 34 height 14
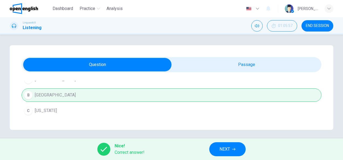
click at [236, 150] on icon "button" at bounding box center [233, 149] width 3 height 3
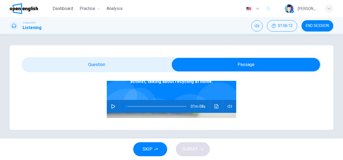
scroll to position [43, 0]
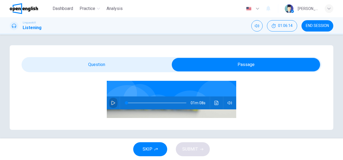
click at [112, 101] on icon "button" at bounding box center [114, 103] width 4 height 4
type input "*"
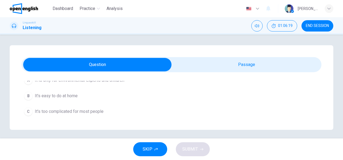
scroll to position [102, 0]
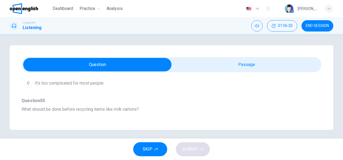
click at [319, 80] on div "Question 54 - 58 For these questions, choose the correct answer. On a real test…" at bounding box center [172, 87] width 324 height 85
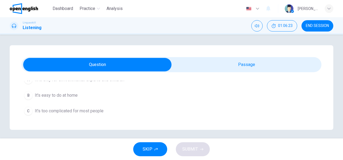
scroll to position [70, 0]
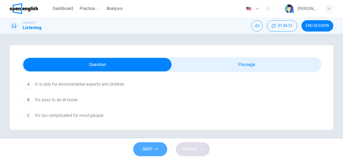
click at [150, 153] on span "SKIP" at bounding box center [148, 150] width 10 height 8
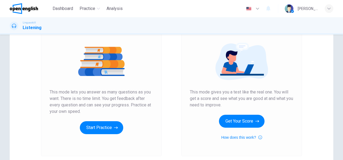
scroll to position [68, 0]
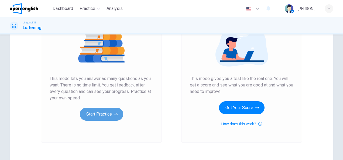
click at [106, 118] on button "Start Practice" at bounding box center [101, 114] width 43 height 13
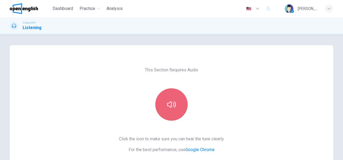
click at [183, 109] on button "button" at bounding box center [172, 105] width 32 height 32
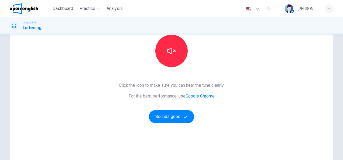
scroll to position [57, 0]
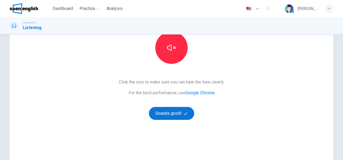
click at [168, 117] on button "Sounds good!" at bounding box center [171, 113] width 45 height 13
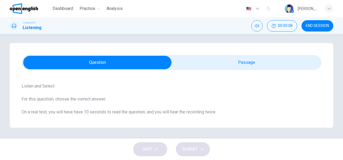
scroll to position [0, 0]
